Goal: Book appointment/travel/reservation

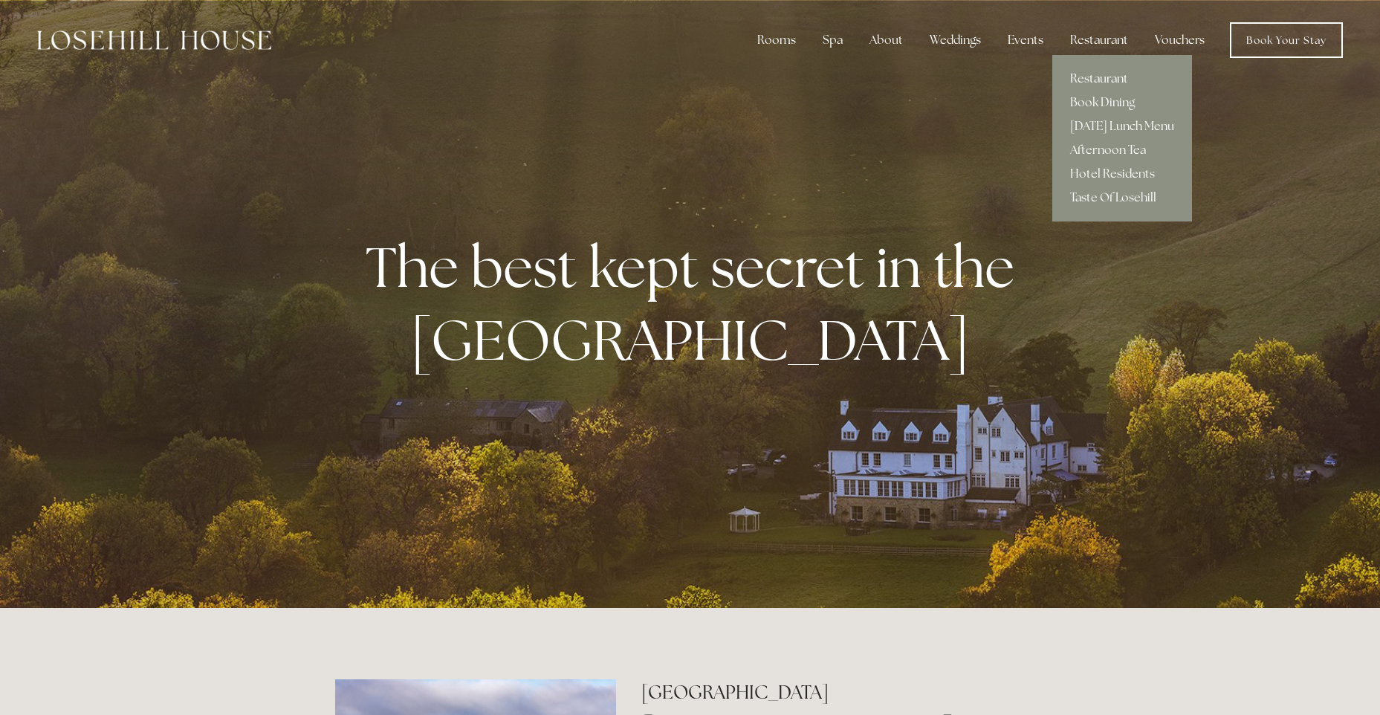
click at [1101, 73] on link "Restaurant" at bounding box center [1122, 79] width 140 height 24
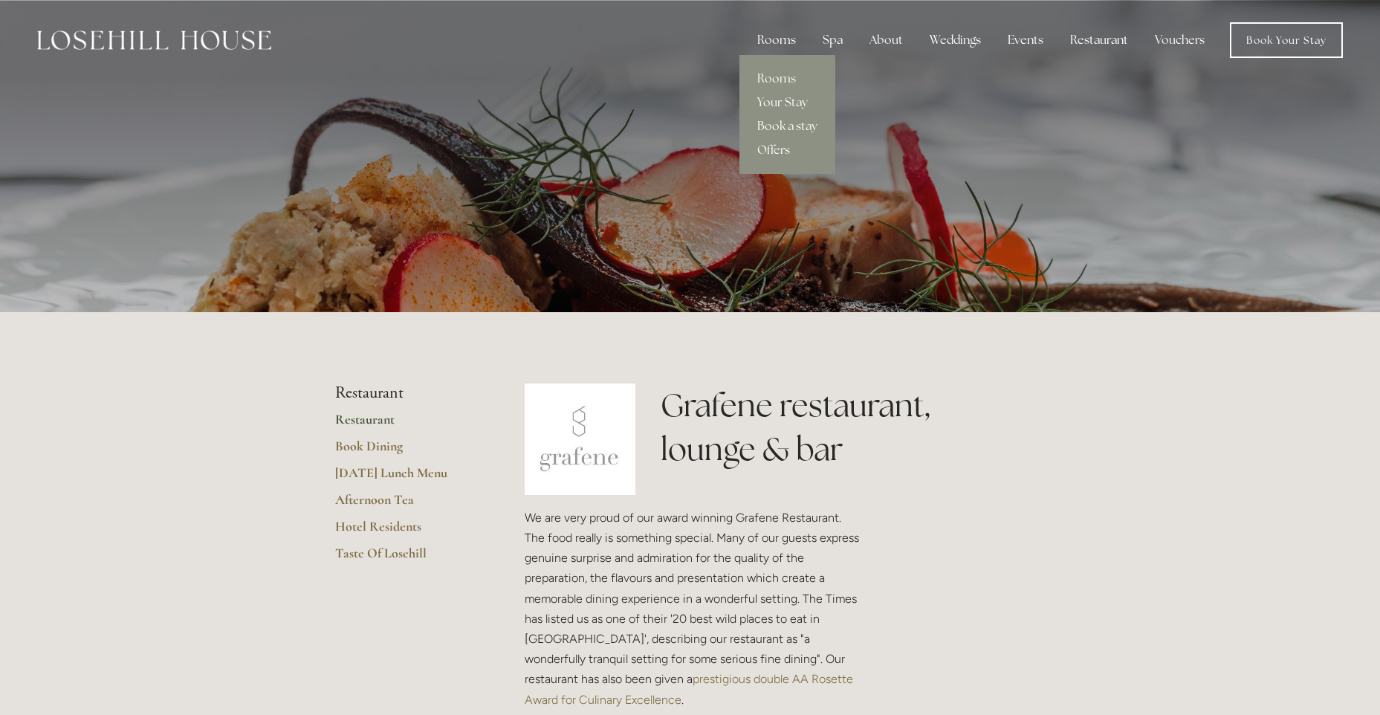
click at [786, 32] on div "Rooms" at bounding box center [776, 40] width 62 height 30
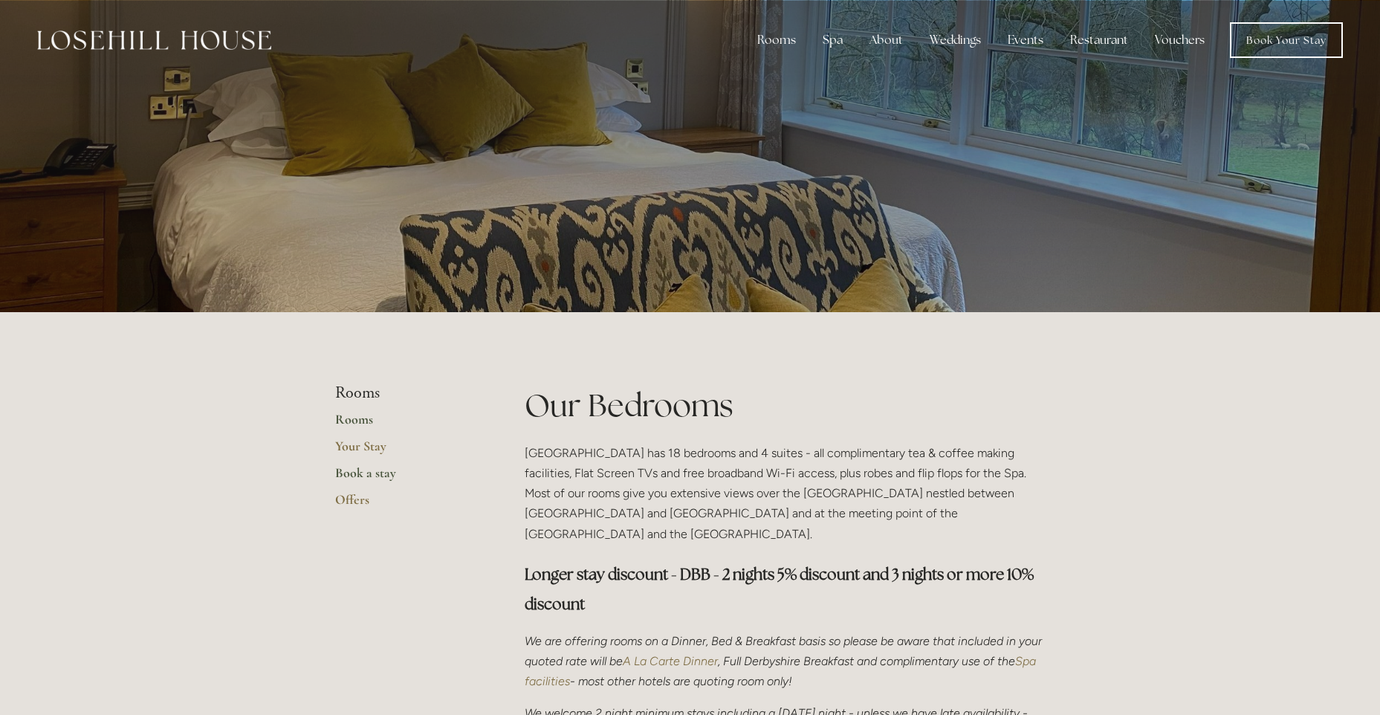
click at [354, 474] on link "Book a stay" at bounding box center [406, 478] width 142 height 27
